Goal: Task Accomplishment & Management: Manage account settings

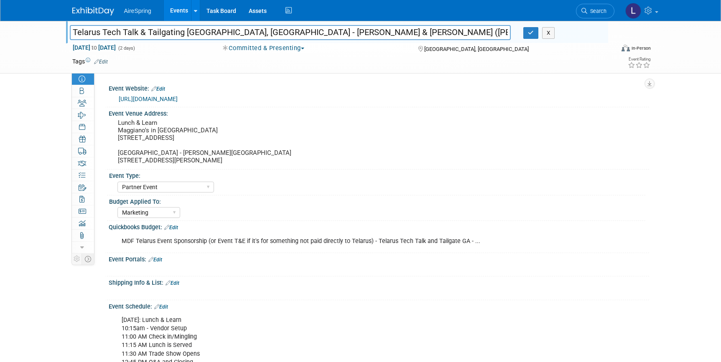
select select "Partner Event"
select select "Marketing"
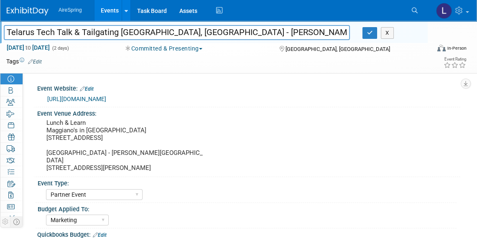
click at [32, 7] on img at bounding box center [28, 11] width 42 height 8
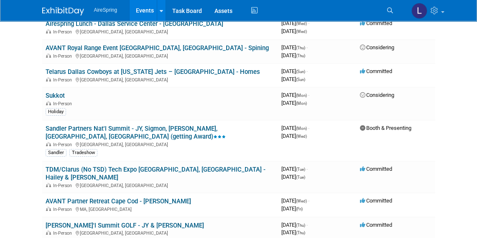
scroll to position [391, 0]
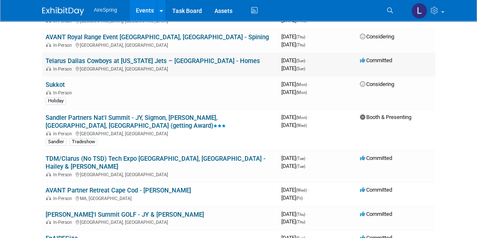
click at [128, 57] on link "Telarus Dallas Cowboys at [US_STATE] Jets – [GEOGRAPHIC_DATA] - Homes" at bounding box center [153, 61] width 214 height 8
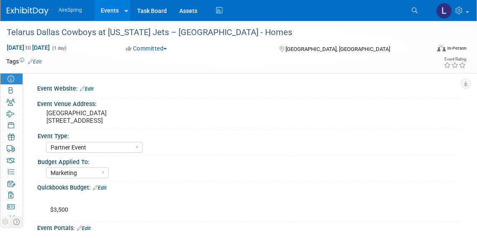
select select "Partner Event"
select select "Marketing"
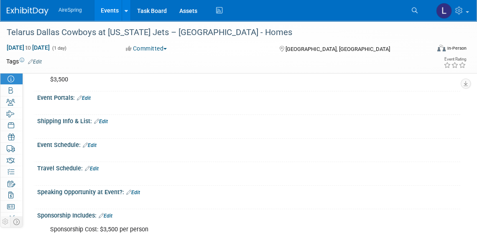
scroll to position [168, 0]
